Goal: Task Accomplishment & Management: Manage account settings

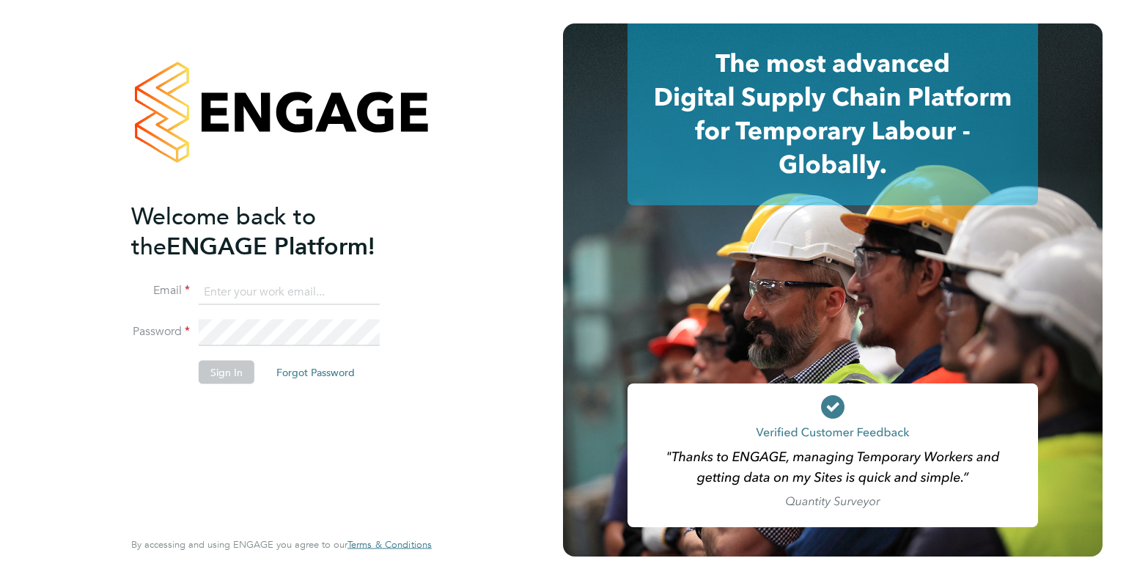
click at [227, 284] on input at bounding box center [289, 292] width 181 height 26
type input "[PERSON_NAME][EMAIL_ADDRESS][PERSON_NAME][DOMAIN_NAME]"
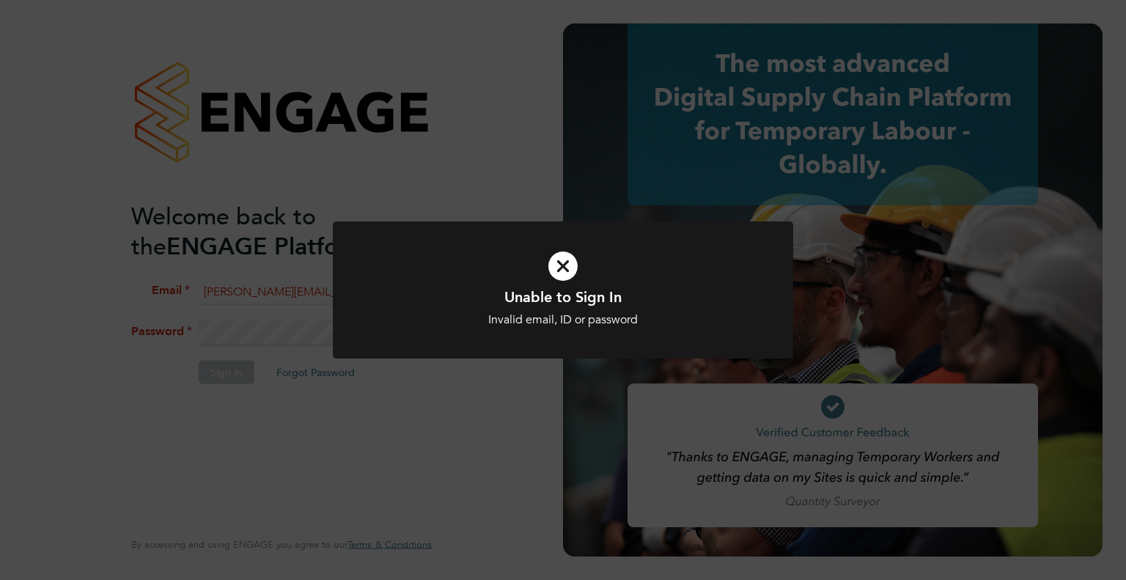
click at [253, 328] on div "Unable to Sign In Invalid email, ID or password Cancel Okay" at bounding box center [563, 290] width 1126 height 580
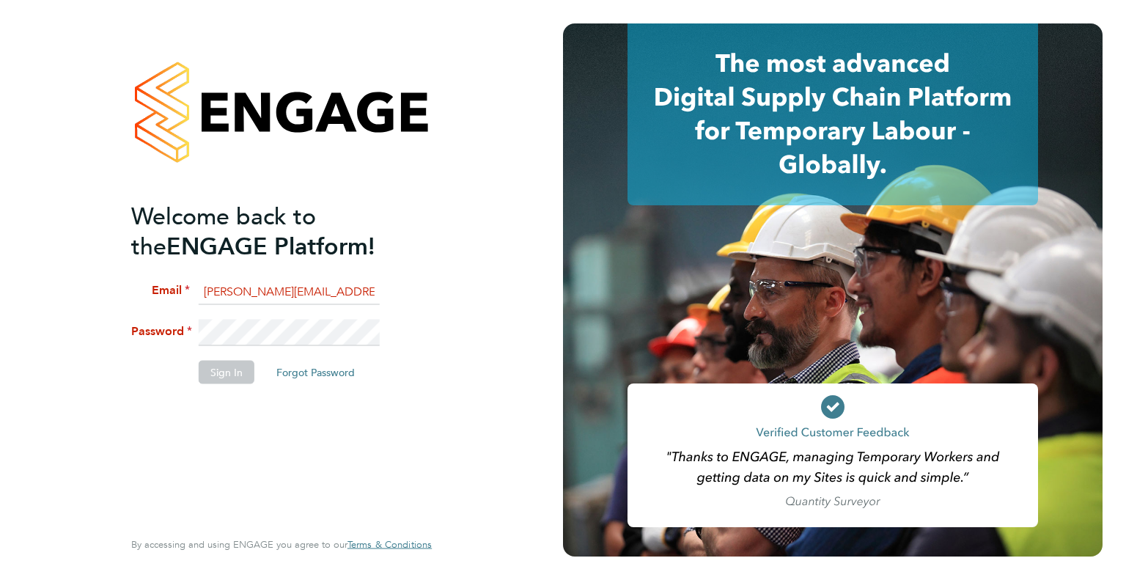
click at [194, 343] on li "Password" at bounding box center [274, 340] width 286 height 41
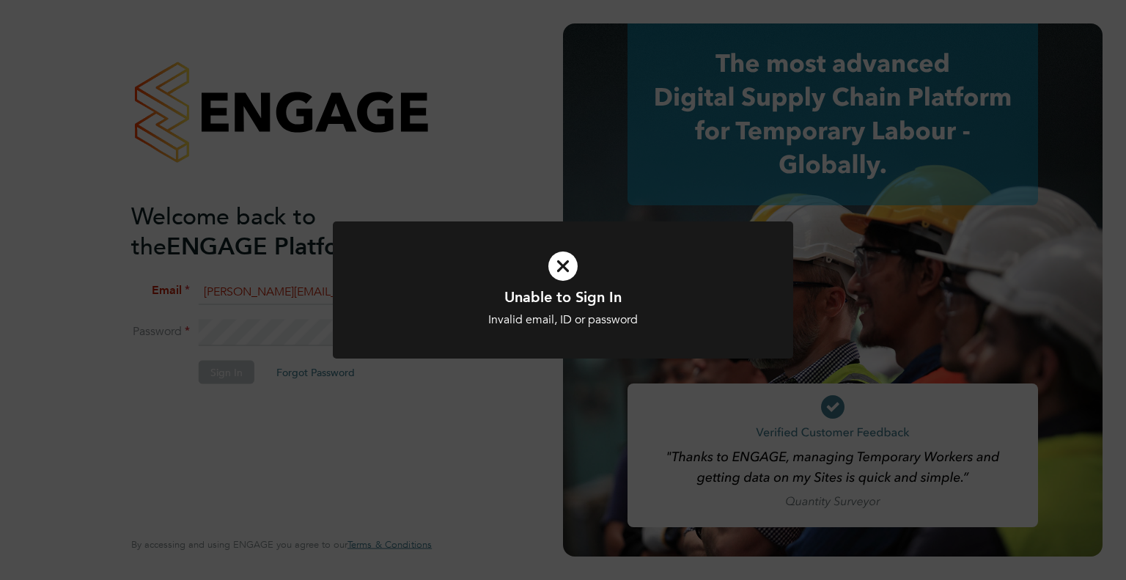
click at [246, 336] on div "Unable to Sign In Invalid email, ID or password Cancel Okay" at bounding box center [563, 290] width 1126 height 580
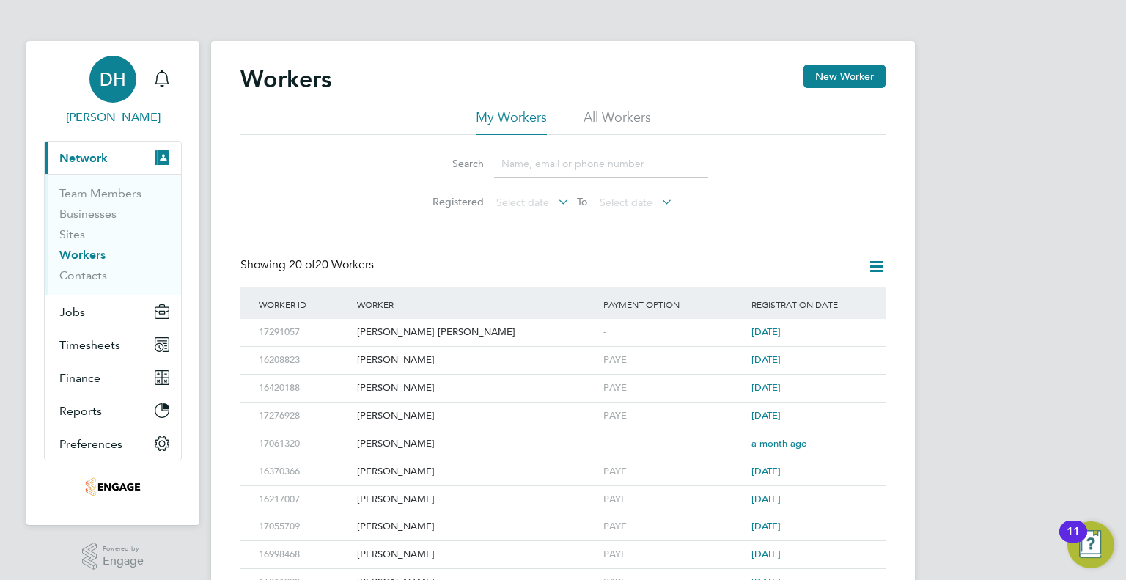
click at [106, 117] on span "Danielle Harris" at bounding box center [113, 117] width 138 height 18
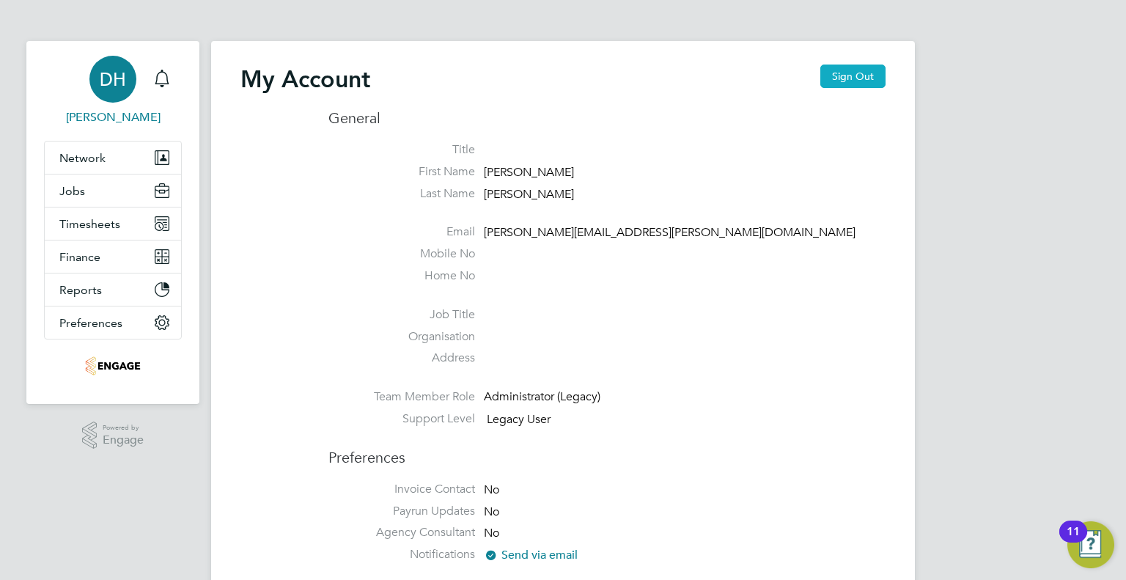
click at [845, 87] on button "Sign Out" at bounding box center [852, 76] width 65 height 23
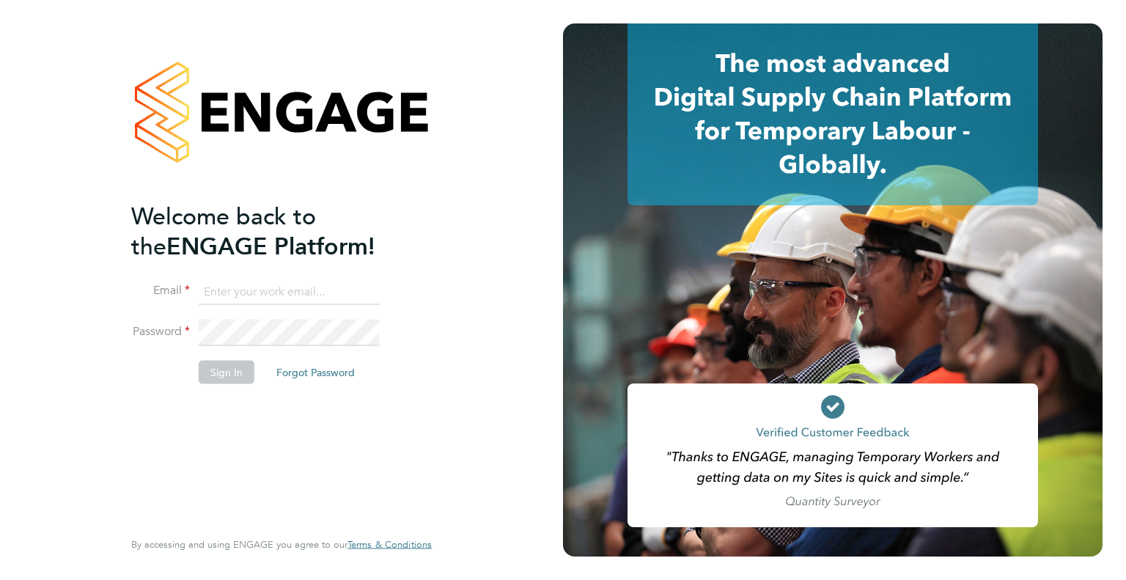
drag, startPoint x: 957, startPoint y: 122, endPoint x: 904, endPoint y: 40, distance: 97.4
click at [957, 122] on icon at bounding box center [833, 114] width 411 height 182
